Goal: Task Accomplishment & Management: Manage account settings

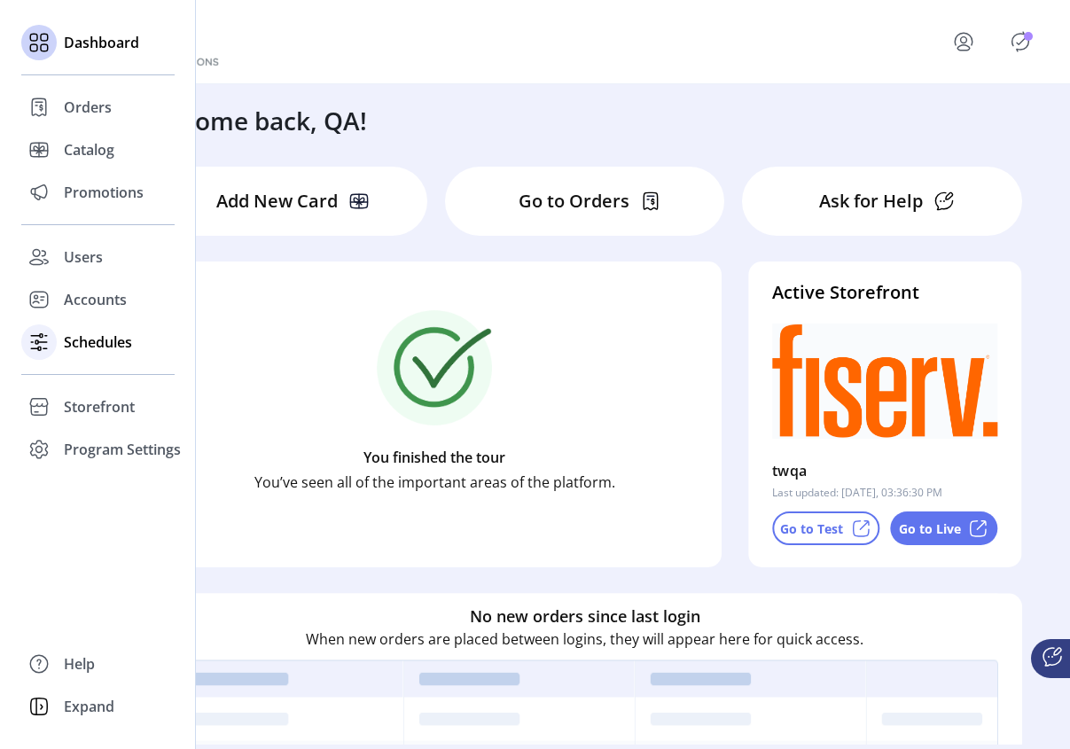
click at [45, 334] on icon at bounding box center [39, 342] width 28 height 28
click at [39, 326] on div at bounding box center [38, 342] width 35 height 35
click at [66, 347] on span "Schedules" at bounding box center [98, 342] width 68 height 21
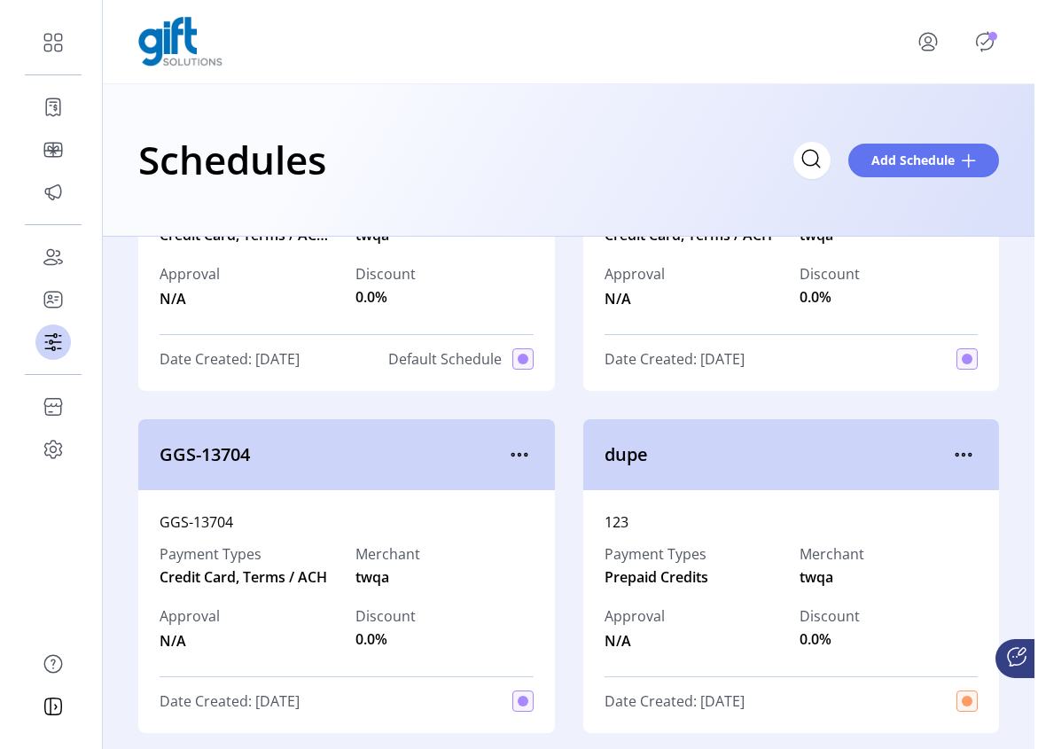
scroll to position [455, 0]
